Goal: Check status: Check status

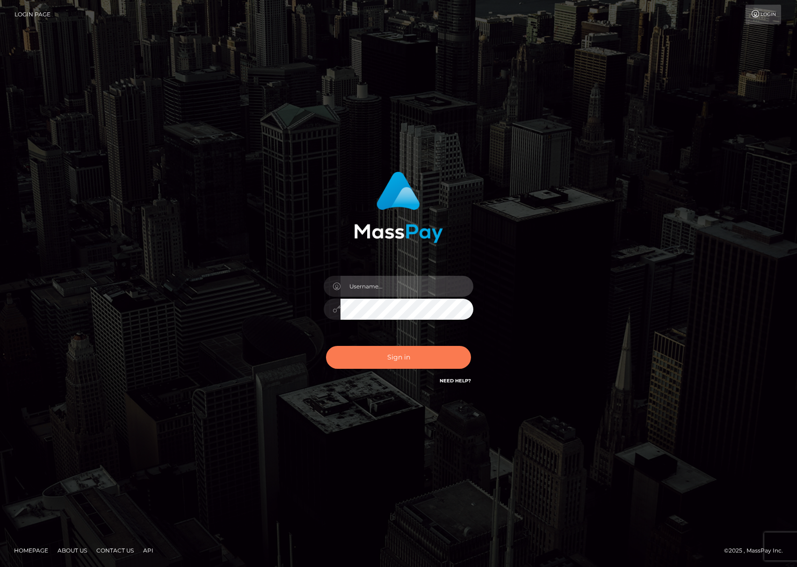
type input "[PERSON_NAME].Silversocial"
click at [417, 360] on button "Sign in" at bounding box center [398, 357] width 145 height 23
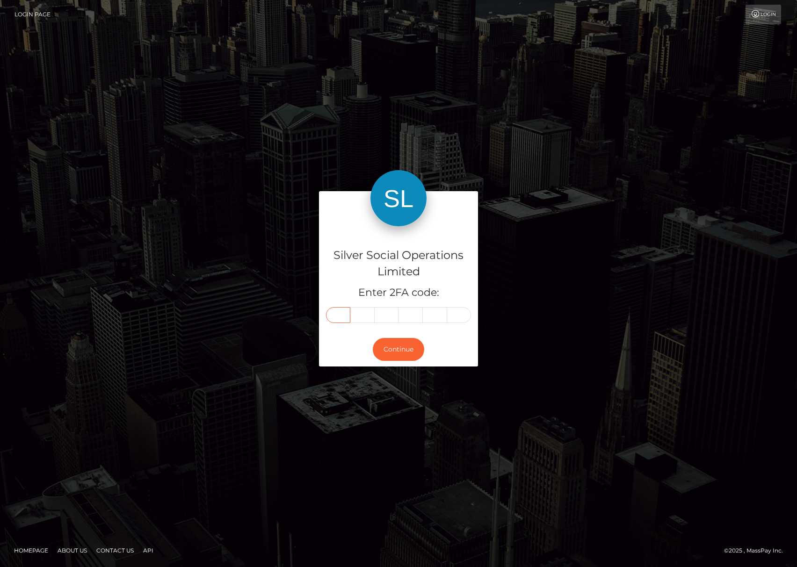
click at [348, 315] on input "text" at bounding box center [338, 315] width 24 height 16
type input "9"
type input "1"
type input "8"
type input "1"
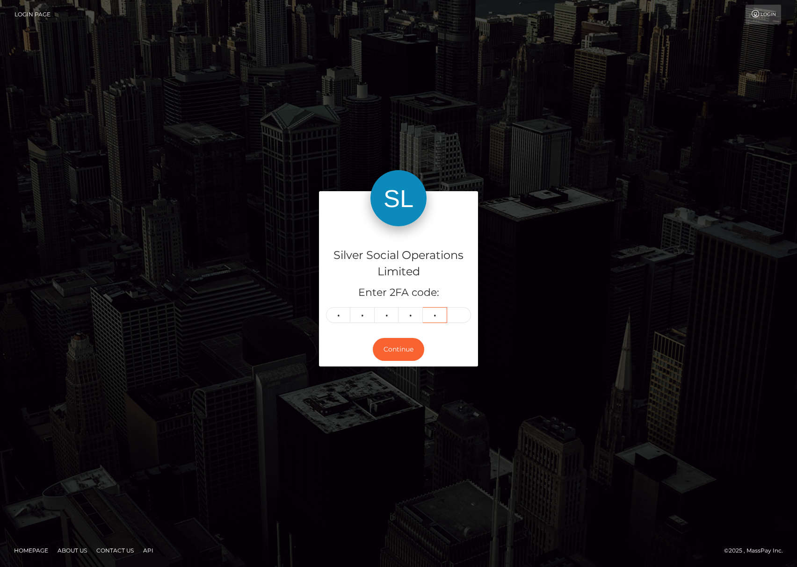
type input "4"
type input "7"
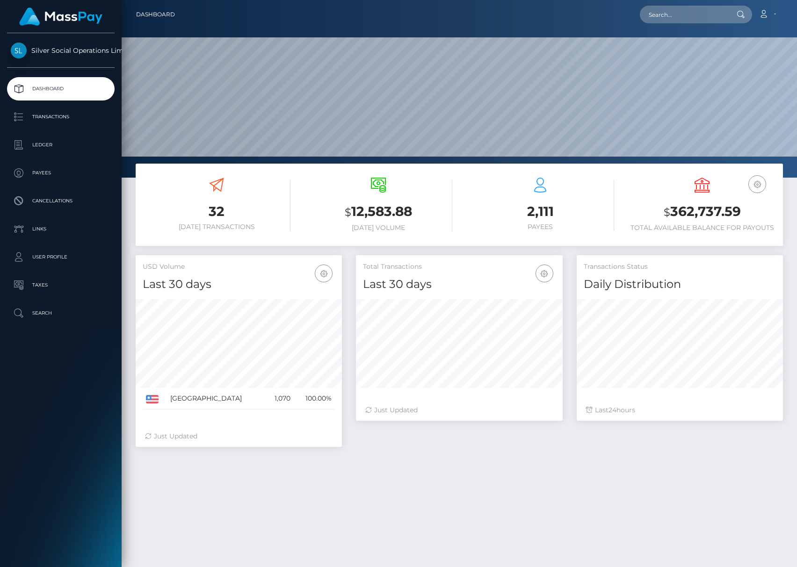
scroll to position [166, 206]
drag, startPoint x: 0, startPoint y: 0, endPoint x: 748, endPoint y: 215, distance: 778.5
click at [748, 215] on h3 "$ 362,737.59" at bounding box center [702, 211] width 148 height 19
copy h3 "$ 362,737.59"
